Goal: Task Accomplishment & Management: Manage account settings

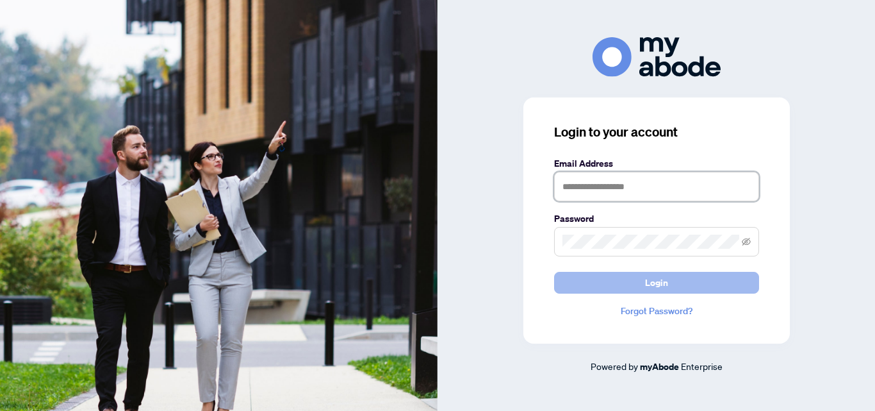
type input "**********"
click at [646, 284] on span "Login" at bounding box center [656, 282] width 23 height 21
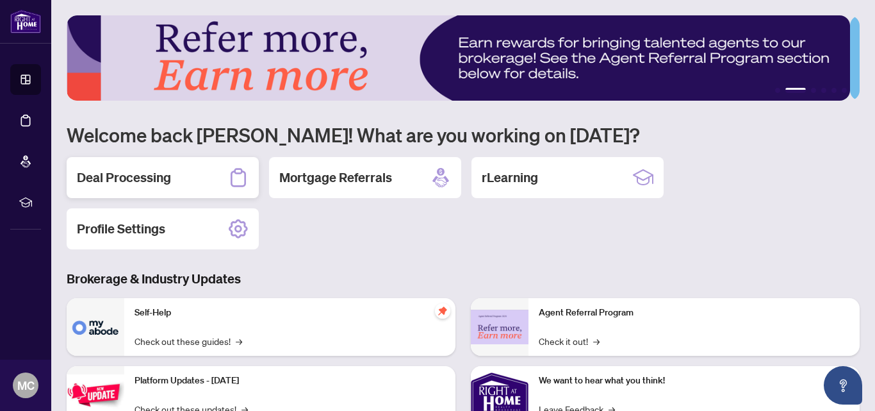
click at [147, 176] on h2 "Deal Processing" at bounding box center [124, 177] width 94 height 18
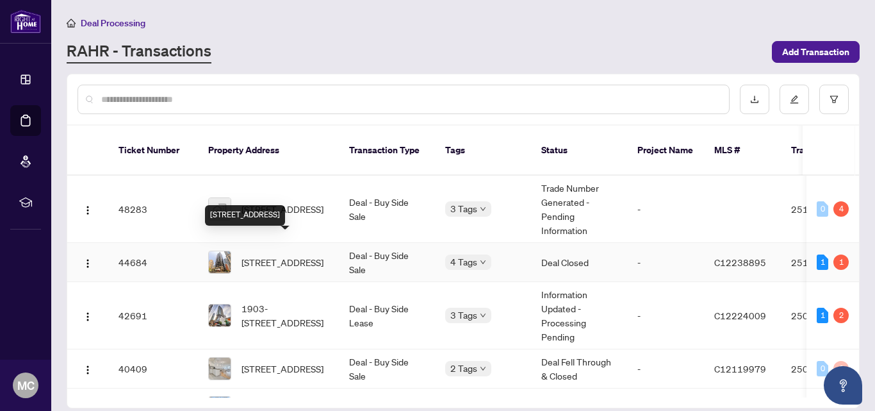
click at [283, 255] on span "1304-1001 Bay St, Toronto, Ontario M5S 3A6, Canada" at bounding box center [283, 262] width 82 height 14
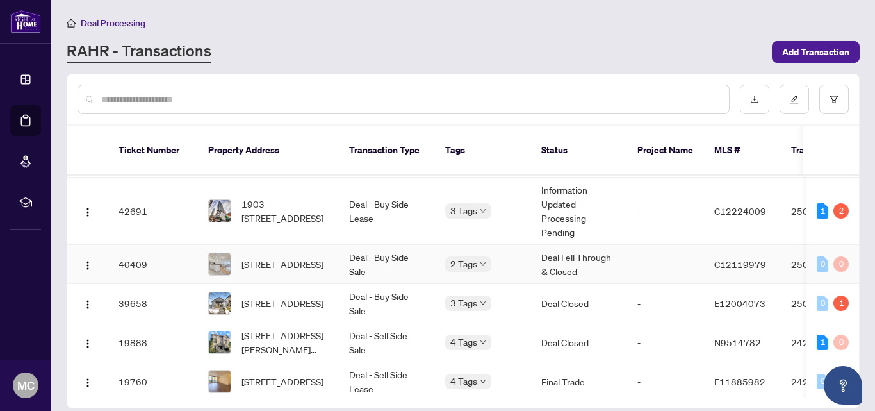
scroll to position [126, 0]
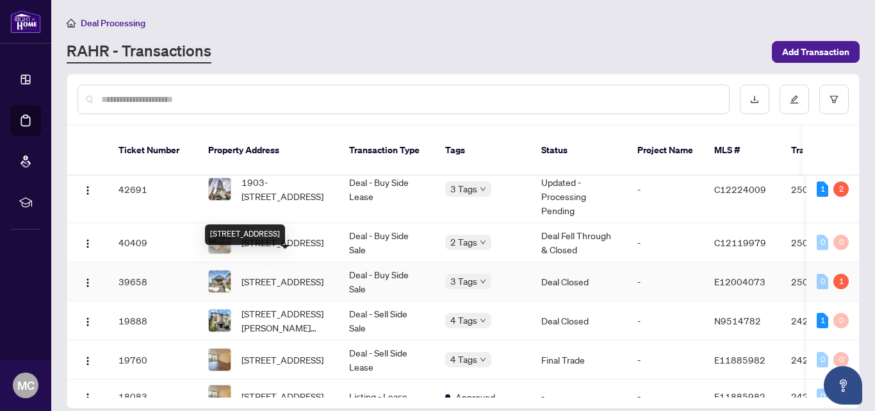
click at [316, 274] on span "1305 Woodbine Ave, Toronto, Ontario M4C 4E8, Canada" at bounding box center [283, 281] width 82 height 14
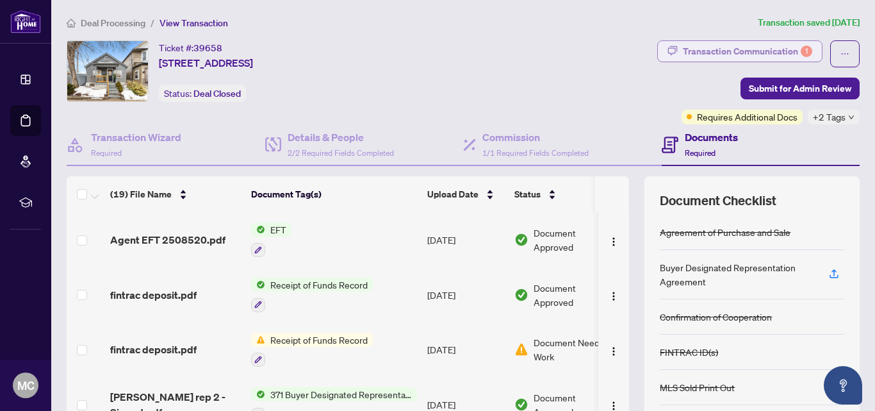
click at [694, 53] on div "Transaction Communication 1" at bounding box center [747, 51] width 129 height 21
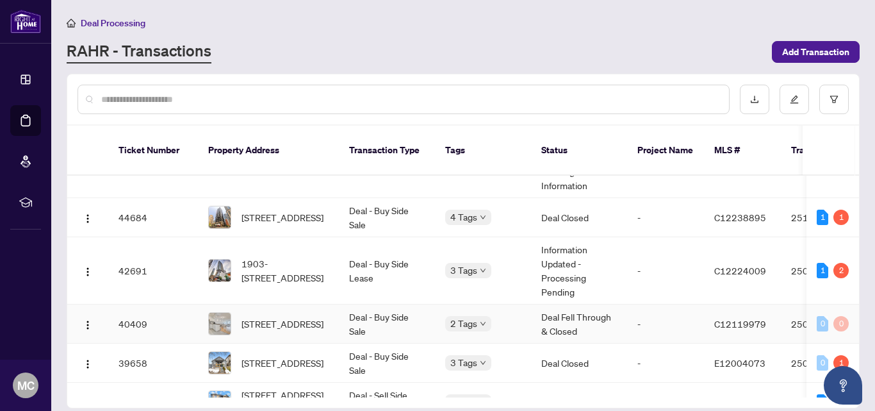
scroll to position [64, 0]
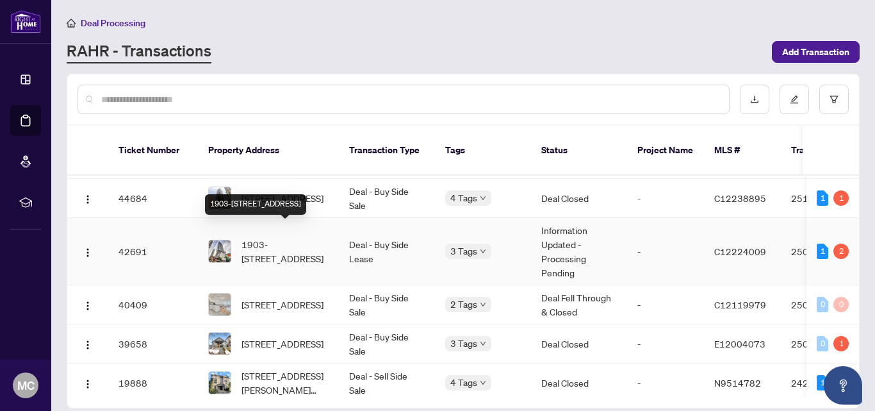
click at [300, 237] on span "1903-290 Adelaide St, Toronto, Ontario M5V 1P6, Canada" at bounding box center [285, 251] width 87 height 28
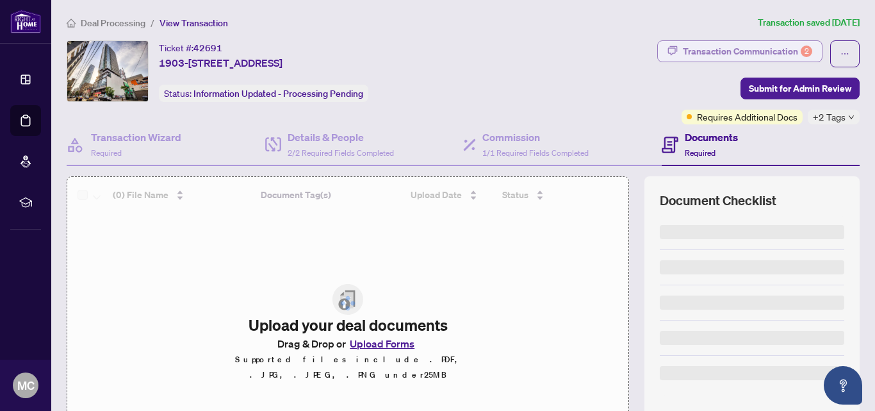
click at [705, 52] on div "Transaction Communication 2" at bounding box center [747, 51] width 129 height 21
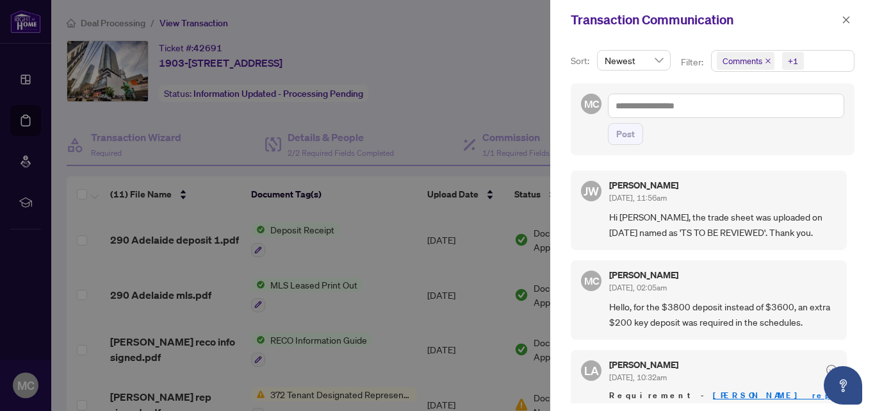
click at [392, 304] on div at bounding box center [437, 205] width 875 height 411
click at [848, 23] on icon "close" at bounding box center [846, 19] width 9 height 9
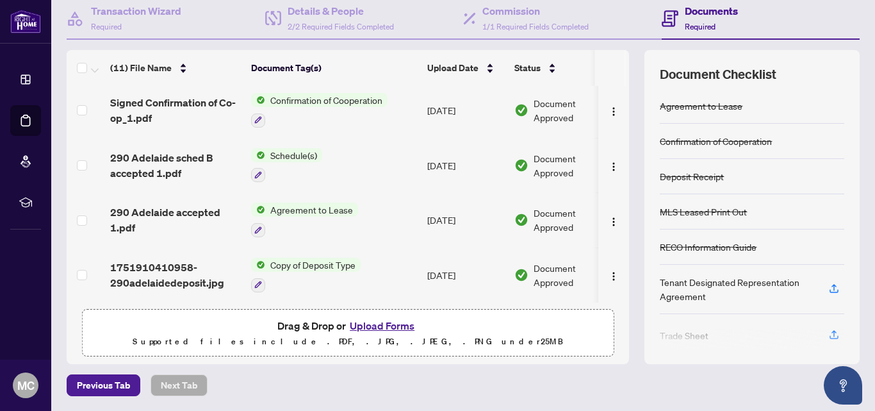
scroll to position [0, 33]
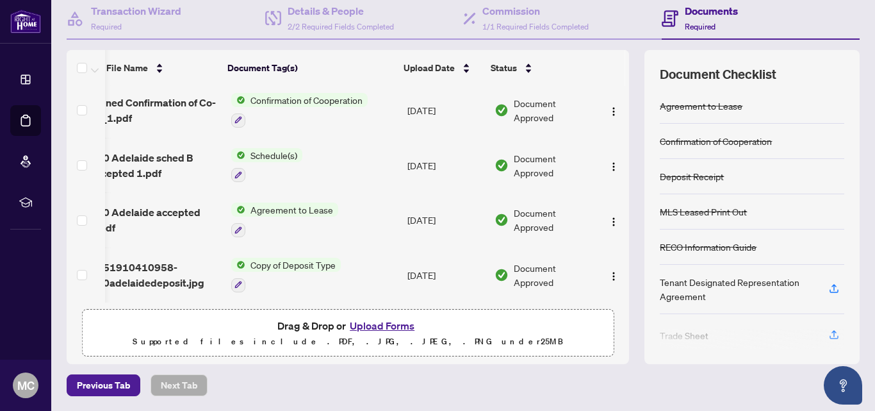
drag, startPoint x: 620, startPoint y: 250, endPoint x: 615, endPoint y: 243, distance: 7.8
click at [615, 243] on div "(11) File Name Document Tag(s) Upload Date Status 290 Adelaide deposit 1.pdf De…" at bounding box center [463, 207] width 793 height 314
click at [252, 238] on td "Agreement to Lease" at bounding box center [314, 219] width 176 height 55
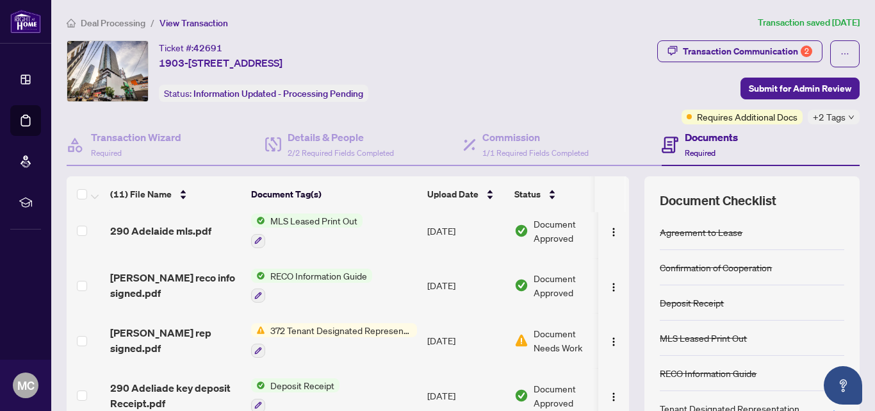
scroll to position [128, 0]
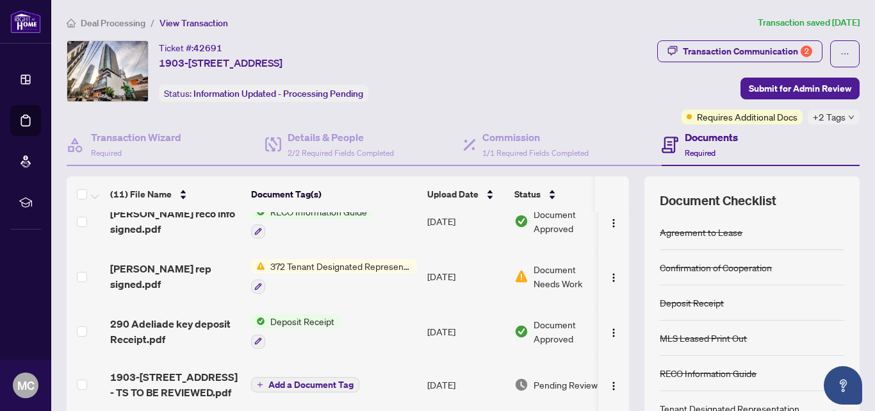
click at [287, 263] on span "372 Tenant Designated Representation Agreement - Authority for Lease or Purchase" at bounding box center [341, 266] width 152 height 14
click at [318, 252] on td "372 Tenant Designated Representation Agreement - Authority for Lease or Purchase" at bounding box center [334, 276] width 176 height 55
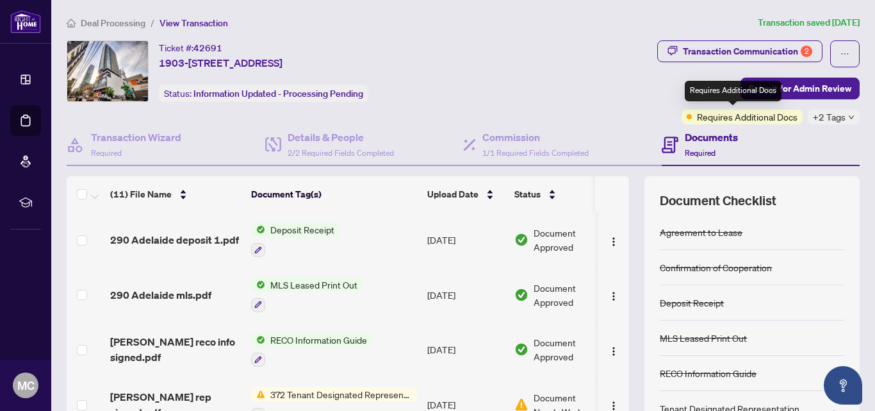
click at [731, 120] on span "Requires Additional Docs" at bounding box center [747, 117] width 101 height 14
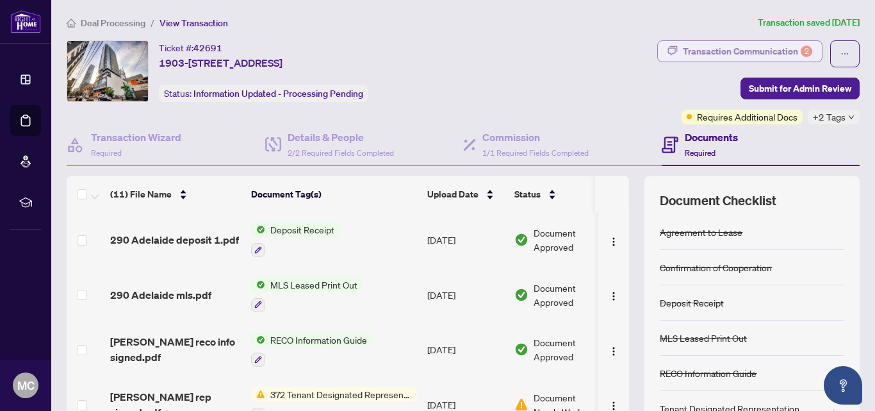
click at [730, 45] on div "Transaction Communication 2" at bounding box center [747, 51] width 129 height 21
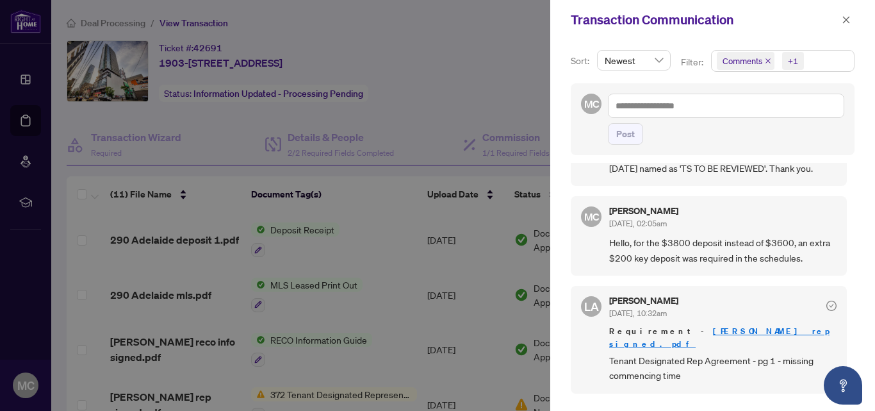
scroll to position [128, 0]
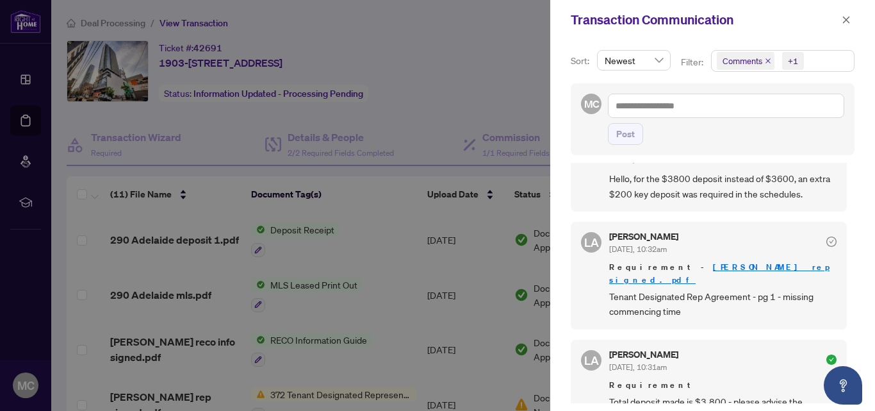
click at [354, 263] on div at bounding box center [437, 205] width 875 height 411
click at [846, 20] on icon "close" at bounding box center [846, 19] width 7 height 7
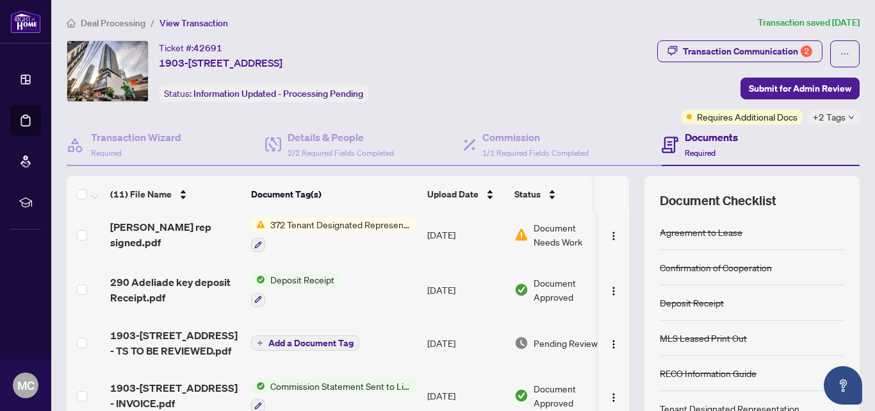
scroll to position [192, 0]
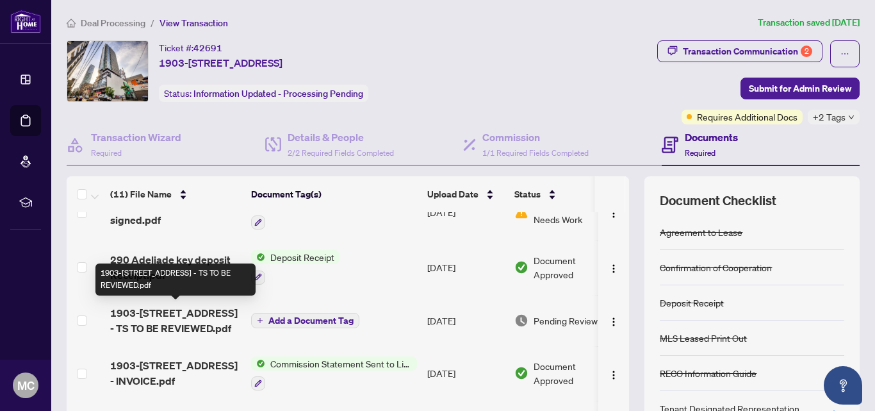
click at [161, 320] on span "1903-290 Adelaide St - TS TO BE REVIEWED.pdf" at bounding box center [175, 320] width 131 height 31
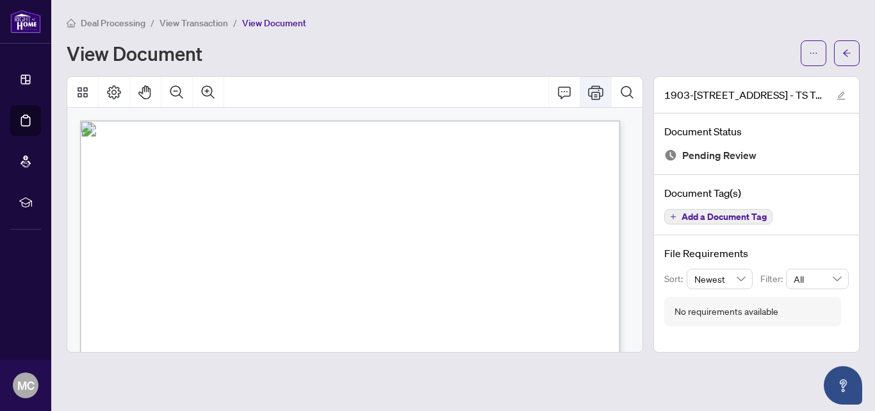
click at [599, 97] on icon "Print" at bounding box center [595, 92] width 15 height 15
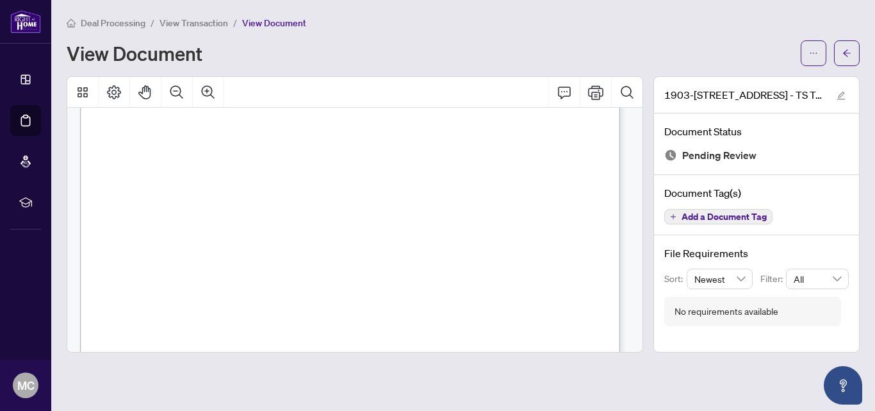
scroll to position [480, 0]
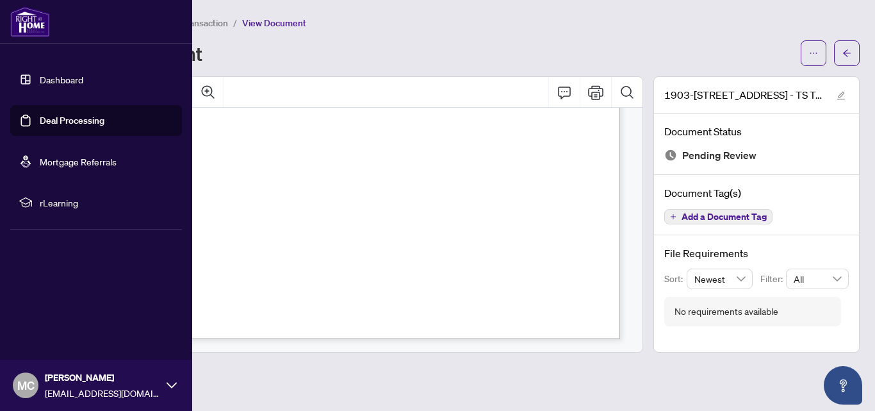
click at [54, 125] on link "Deal Processing" at bounding box center [72, 121] width 65 height 12
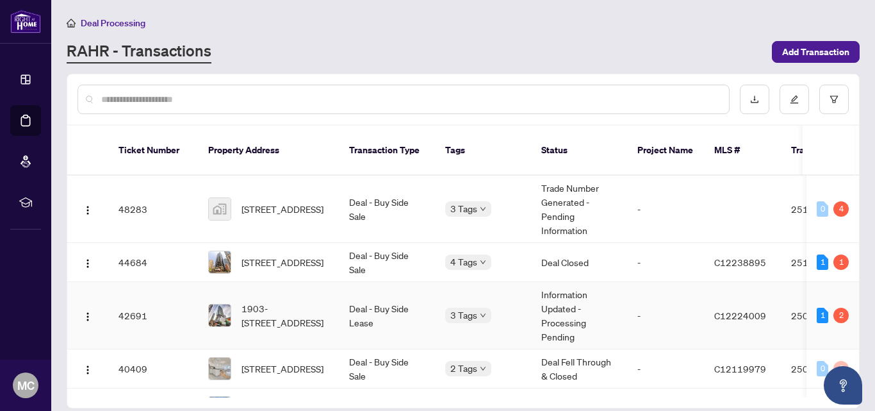
scroll to position [64, 0]
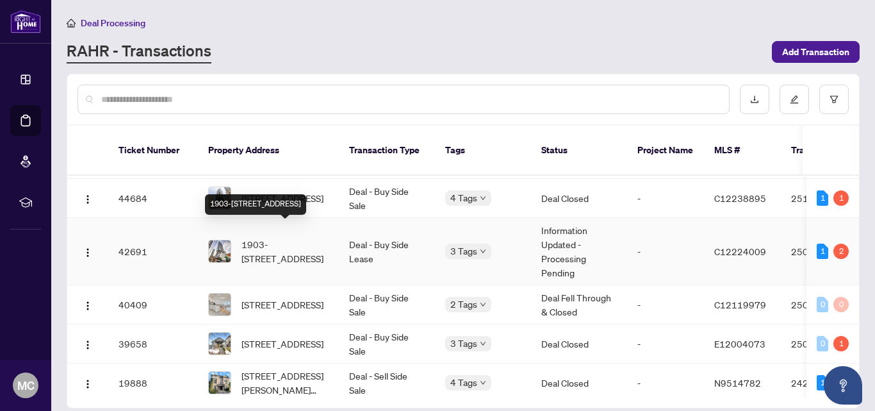
click at [283, 237] on span "1903-290 Adelaide St, Toronto, Ontario M5V 1P6, Canada" at bounding box center [285, 251] width 87 height 28
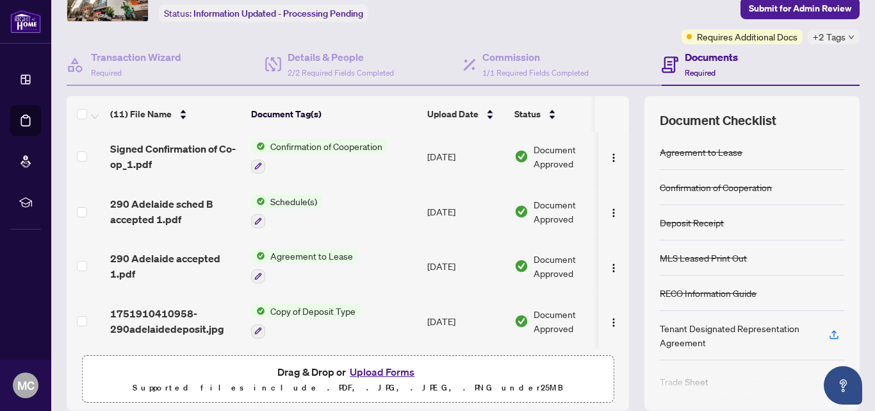
scroll to position [126, 0]
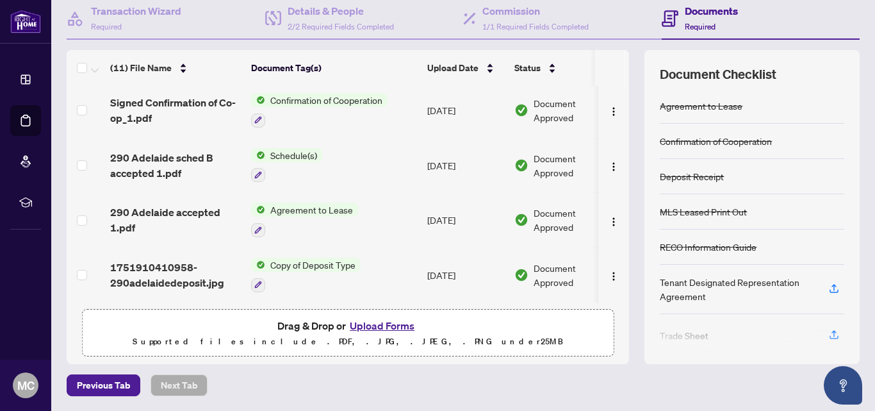
click at [358, 327] on button "Upload Forms" at bounding box center [382, 325] width 72 height 17
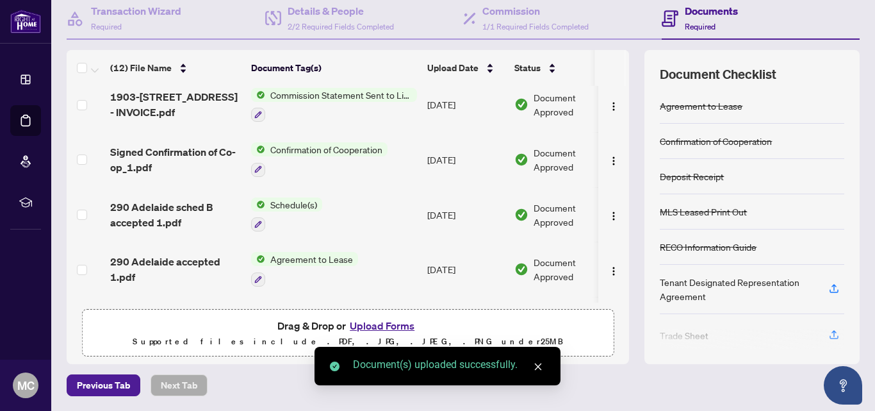
click at [373, 327] on button "Upload Forms" at bounding box center [382, 325] width 72 height 17
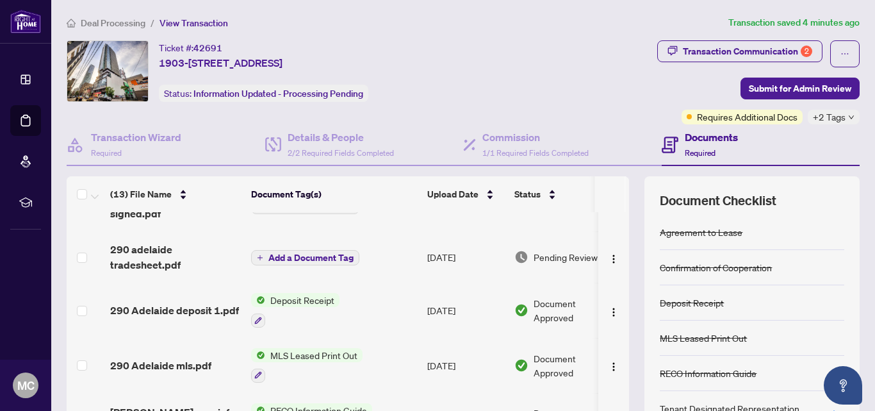
scroll to position [0, 0]
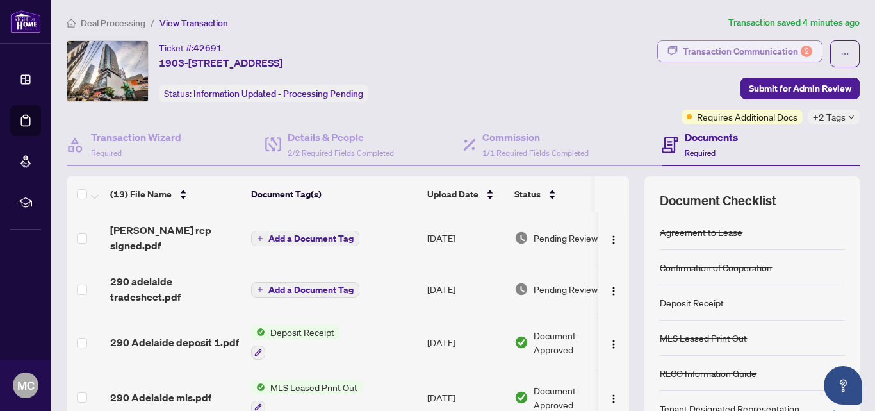
click at [768, 43] on div "Transaction Communication 2" at bounding box center [747, 51] width 129 height 21
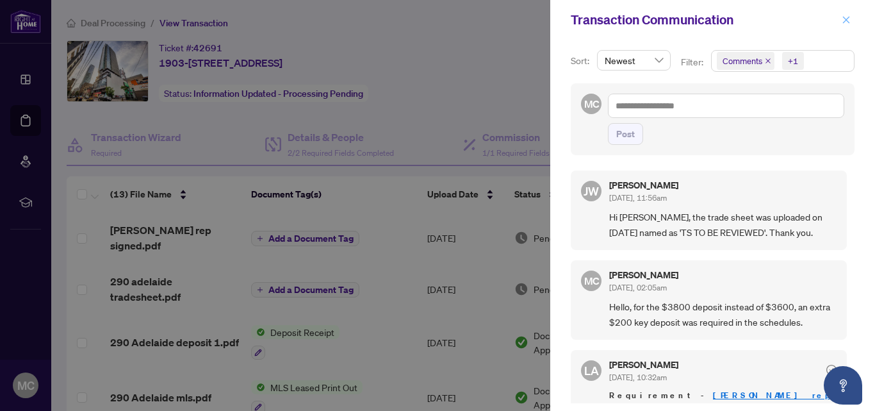
click at [850, 19] on icon "close" at bounding box center [846, 19] width 9 height 9
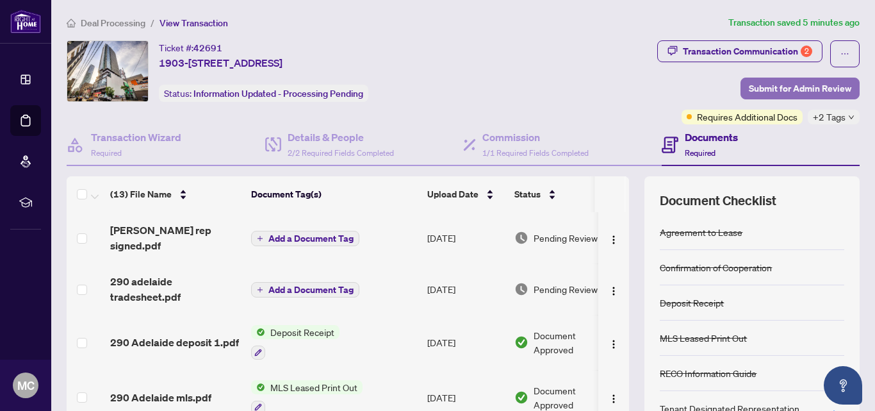
click at [812, 85] on span "Submit for Admin Review" at bounding box center [800, 88] width 103 height 21
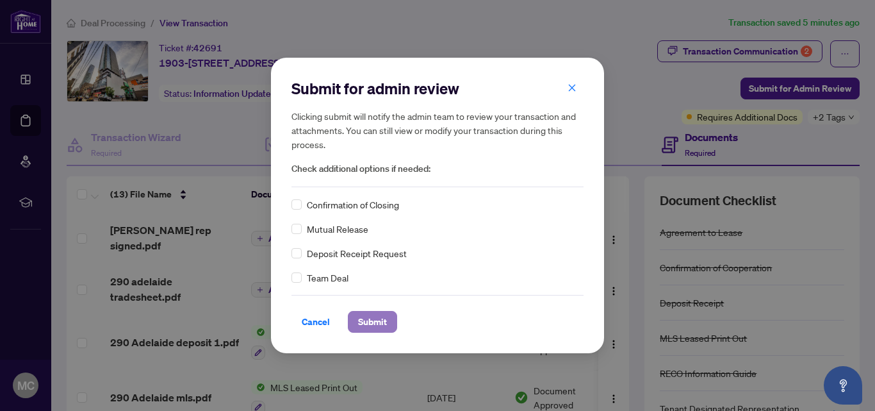
click at [372, 329] on span "Submit" at bounding box center [372, 321] width 29 height 21
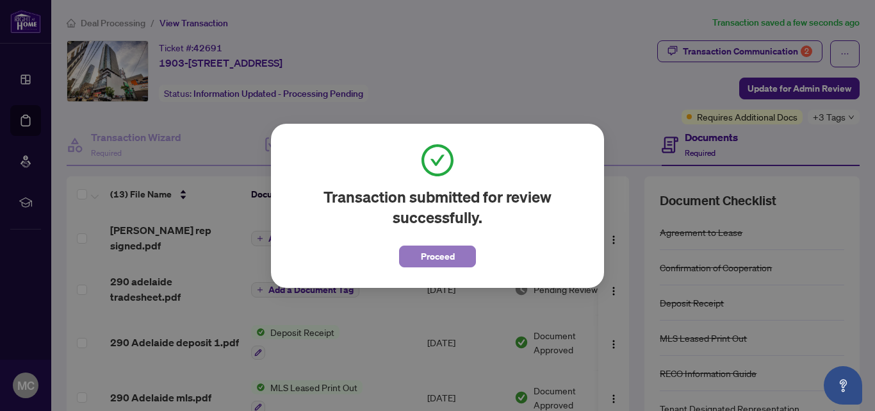
click at [441, 256] on span "Proceed" at bounding box center [438, 256] width 34 height 21
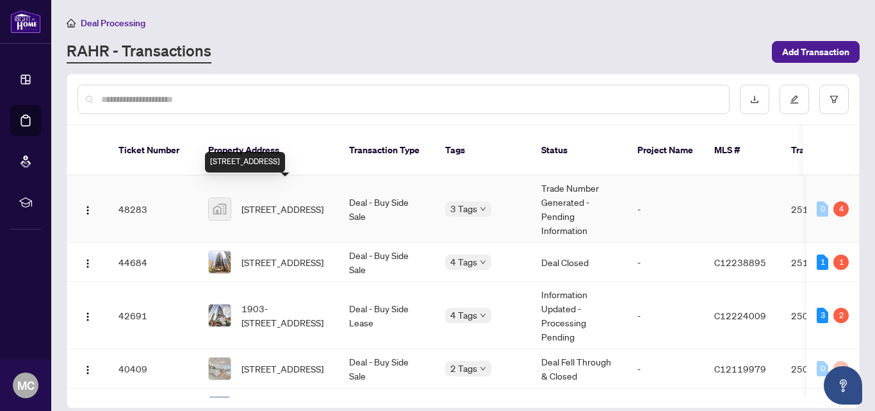
click at [306, 202] on span "115 Major Buttons Drive, Markham, ON, Canada" at bounding box center [283, 209] width 82 height 14
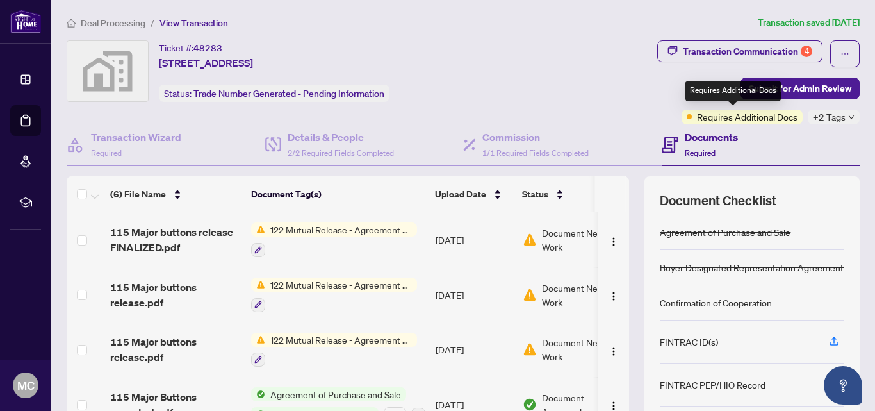
click at [719, 116] on span "Requires Additional Docs" at bounding box center [747, 117] width 101 height 14
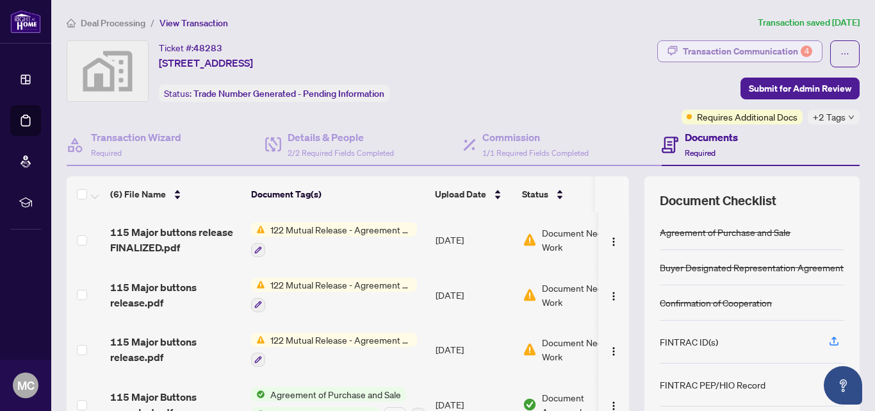
click at [730, 54] on div "Transaction Communication 4" at bounding box center [747, 51] width 129 height 21
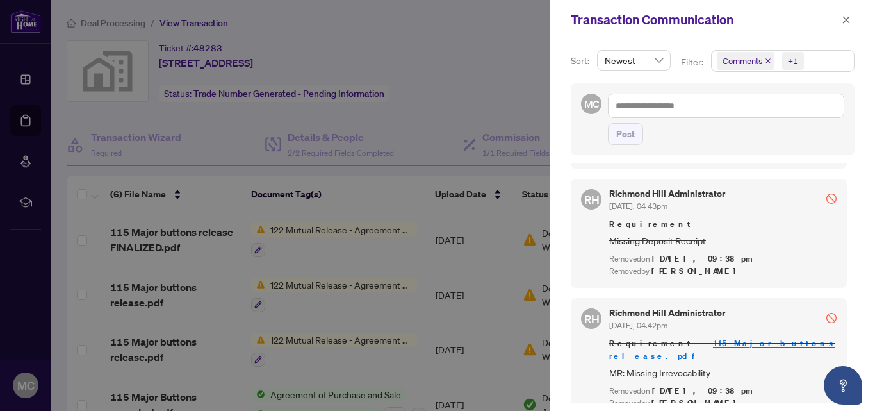
scroll to position [475, 0]
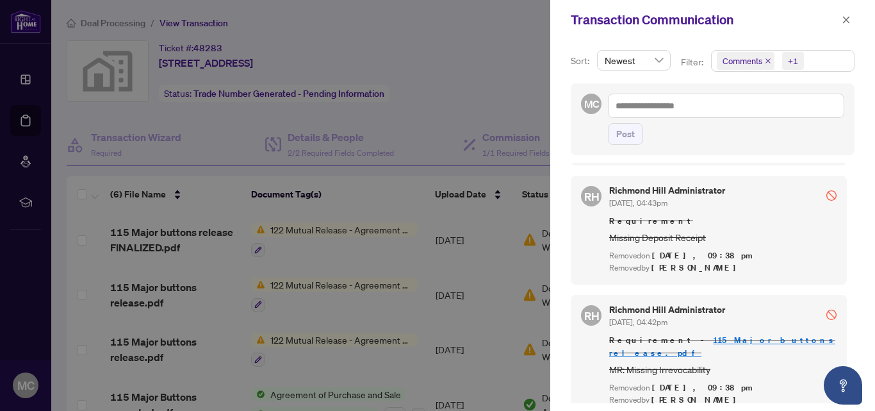
click at [434, 95] on div at bounding box center [437, 205] width 875 height 411
click at [846, 21] on icon "close" at bounding box center [846, 19] width 7 height 7
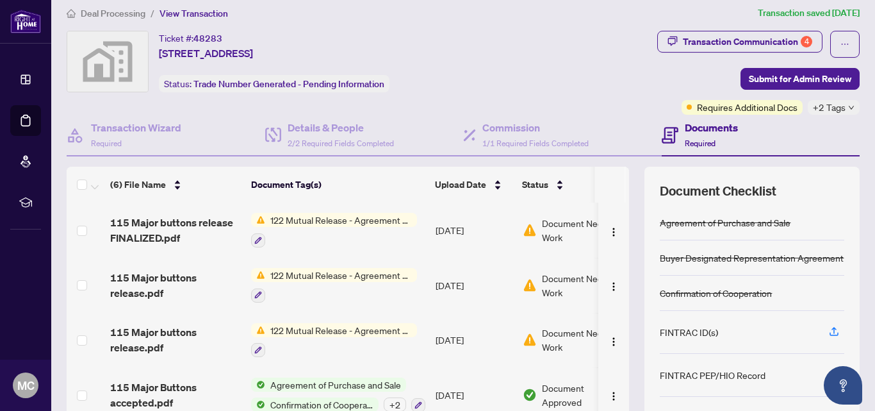
scroll to position [0, 0]
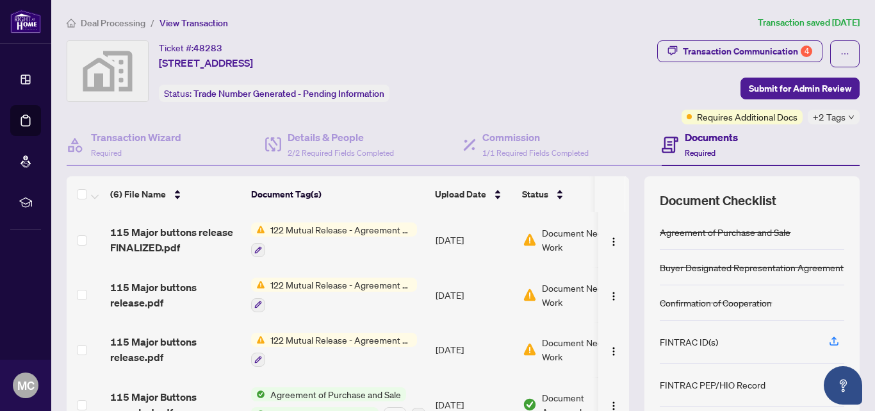
click at [349, 338] on span "122 Mutual Release - Agreement of Purchase and Sale" at bounding box center [341, 340] width 152 height 14
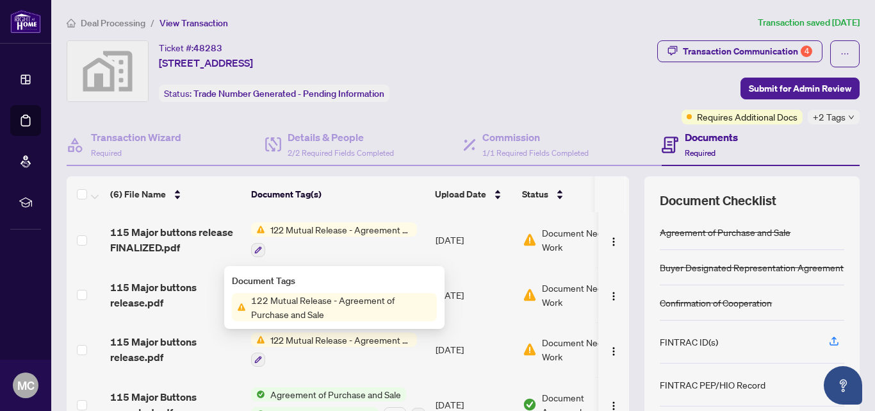
click at [335, 231] on span "122 Mutual Release - Agreement of Purchase and Sale" at bounding box center [341, 229] width 152 height 14
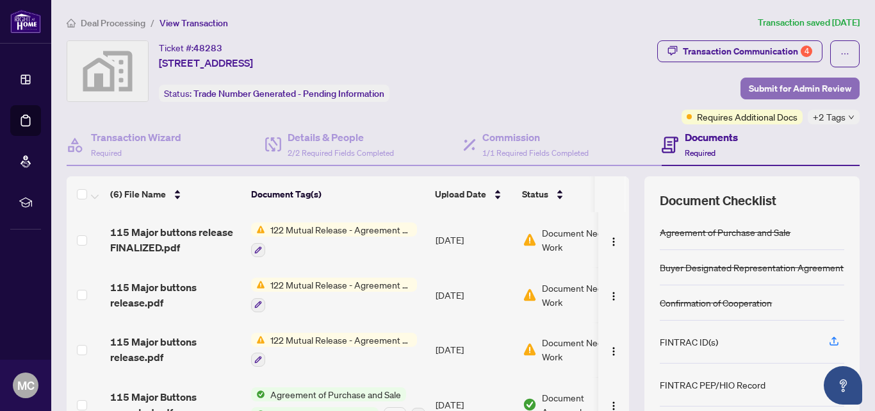
click at [800, 89] on span "Submit for Admin Review" at bounding box center [800, 88] width 103 height 21
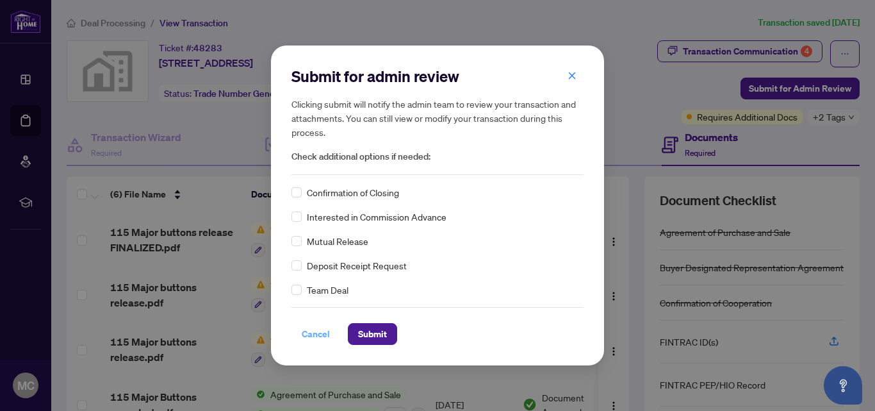
click at [325, 332] on span "Cancel" at bounding box center [316, 334] width 28 height 21
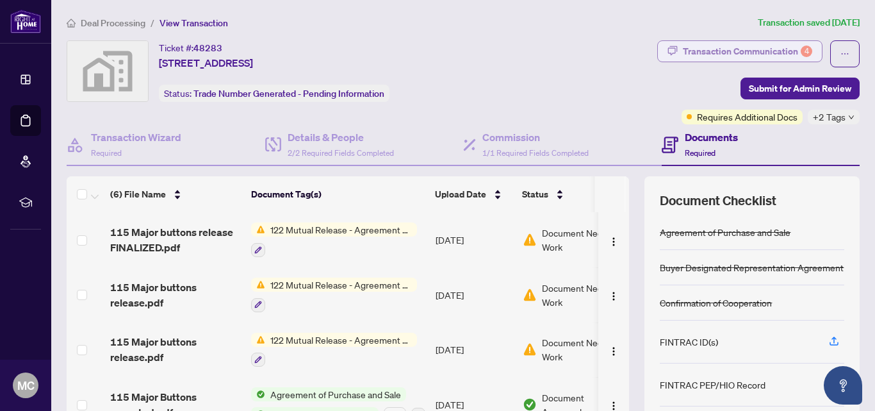
click at [696, 44] on div "Transaction Communication 4" at bounding box center [747, 51] width 129 height 21
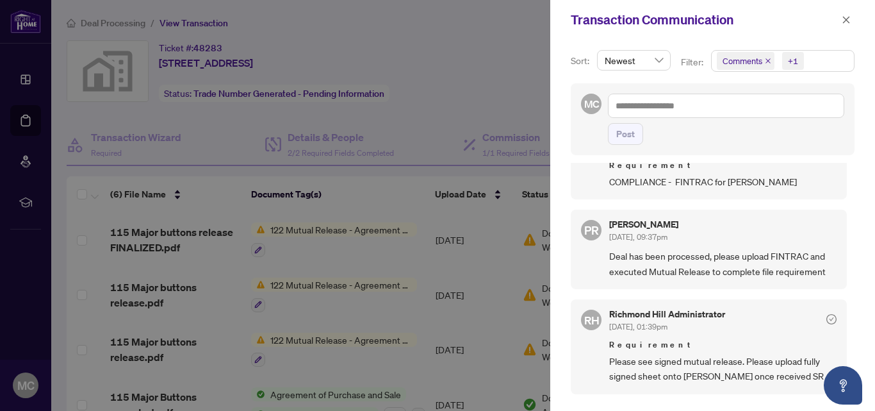
scroll to position [320, 0]
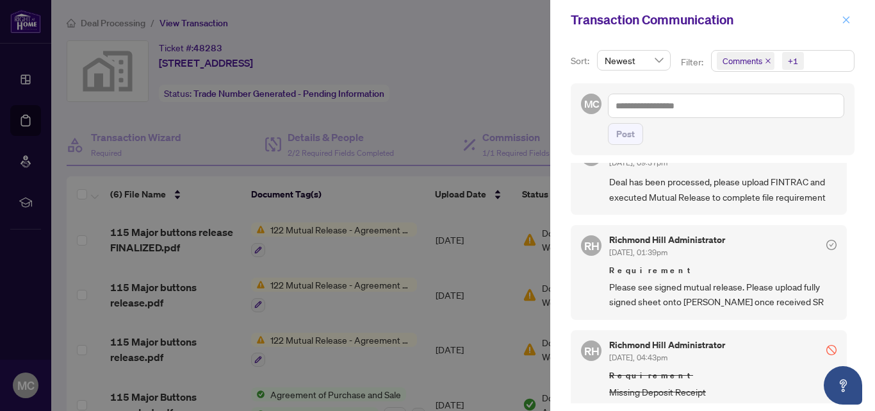
click at [846, 26] on span "button" at bounding box center [846, 20] width 9 height 21
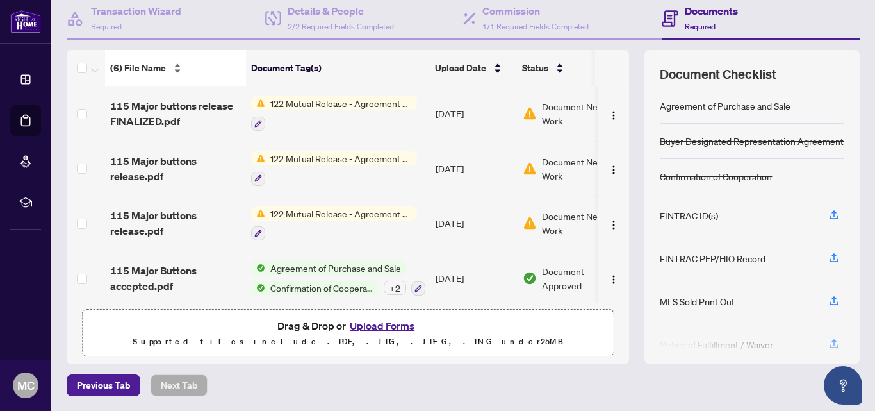
scroll to position [0, 0]
